Goal: Find specific page/section: Find specific page/section

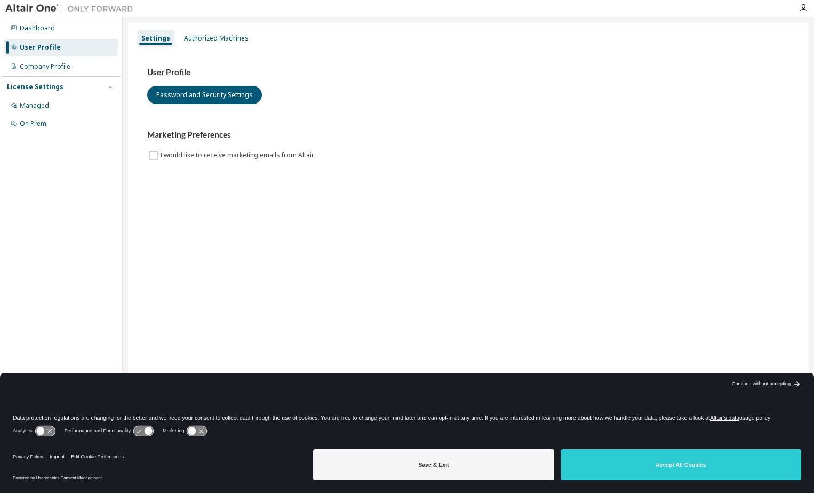
drag, startPoint x: 646, startPoint y: 457, endPoint x: 638, endPoint y: 447, distance: 12.6
click at [646, 458] on button "Accept All Cookies" at bounding box center [681, 464] width 241 height 31
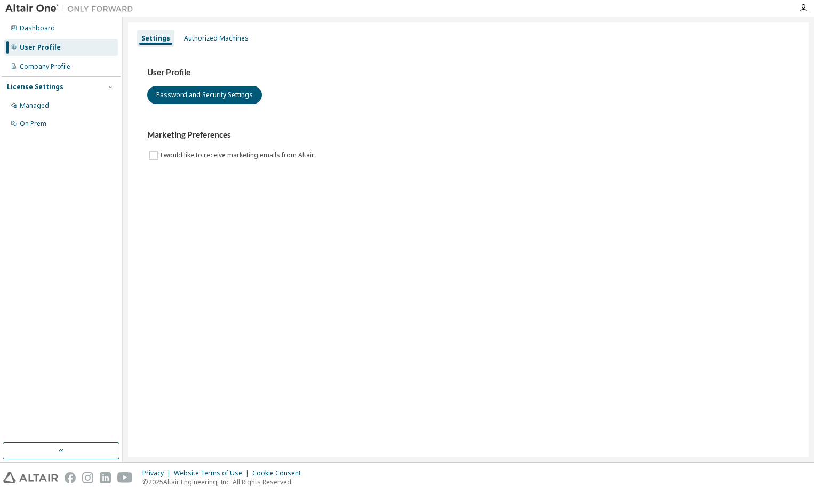
click at [15, 50] on div at bounding box center [14, 47] width 6 height 9
click at [213, 41] on div "Authorized Machines" at bounding box center [216, 38] width 65 height 9
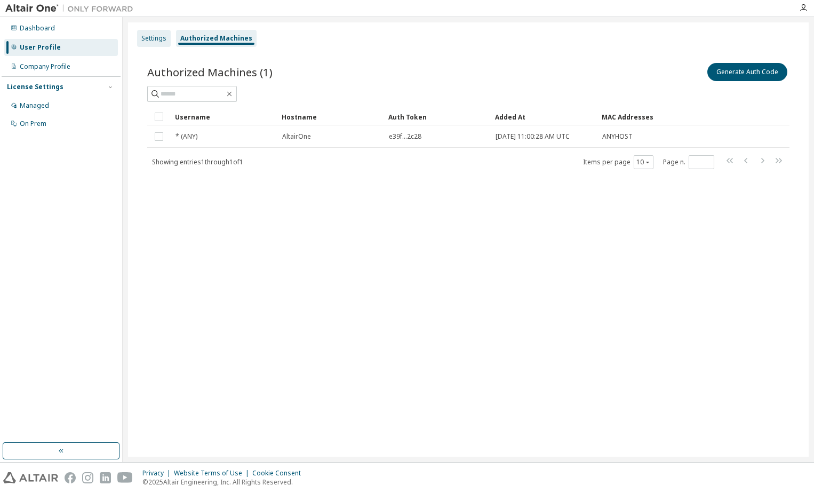
click at [146, 36] on div "Settings" at bounding box center [153, 38] width 25 height 9
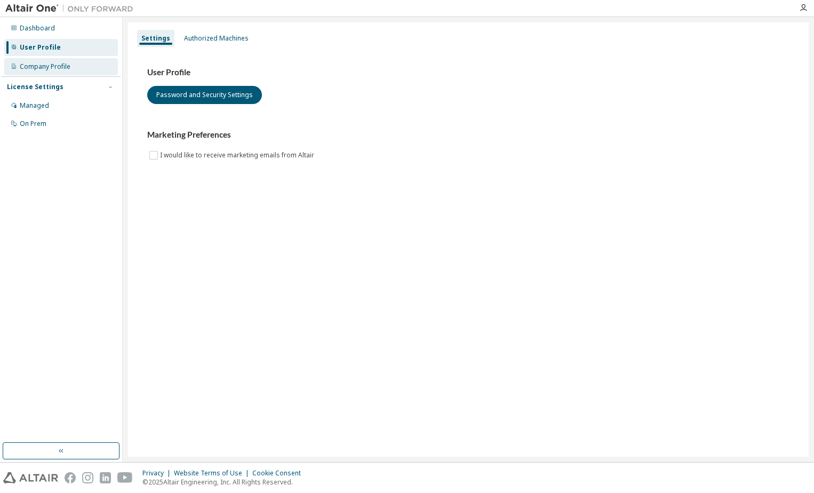
click at [55, 70] on div "Company Profile" at bounding box center [45, 66] width 51 height 9
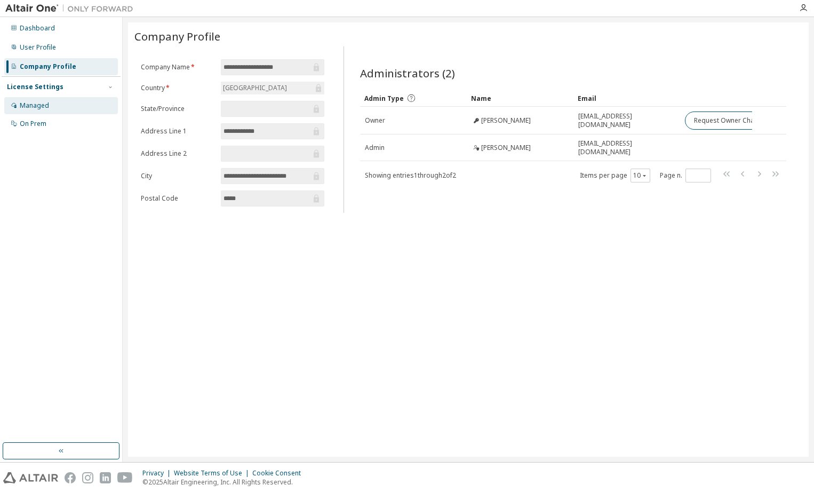
click at [43, 102] on div "Managed" at bounding box center [34, 105] width 29 height 9
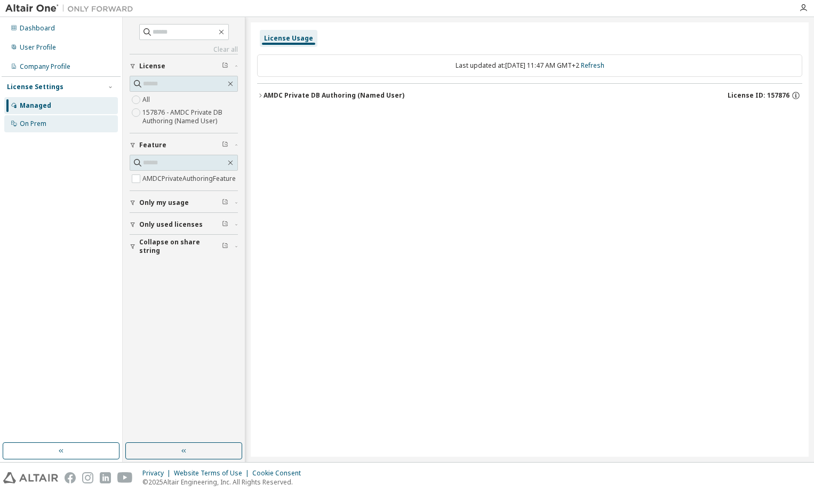
click at [28, 117] on div "On Prem" at bounding box center [61, 123] width 114 height 17
